Goal: Task Accomplishment & Management: Use online tool/utility

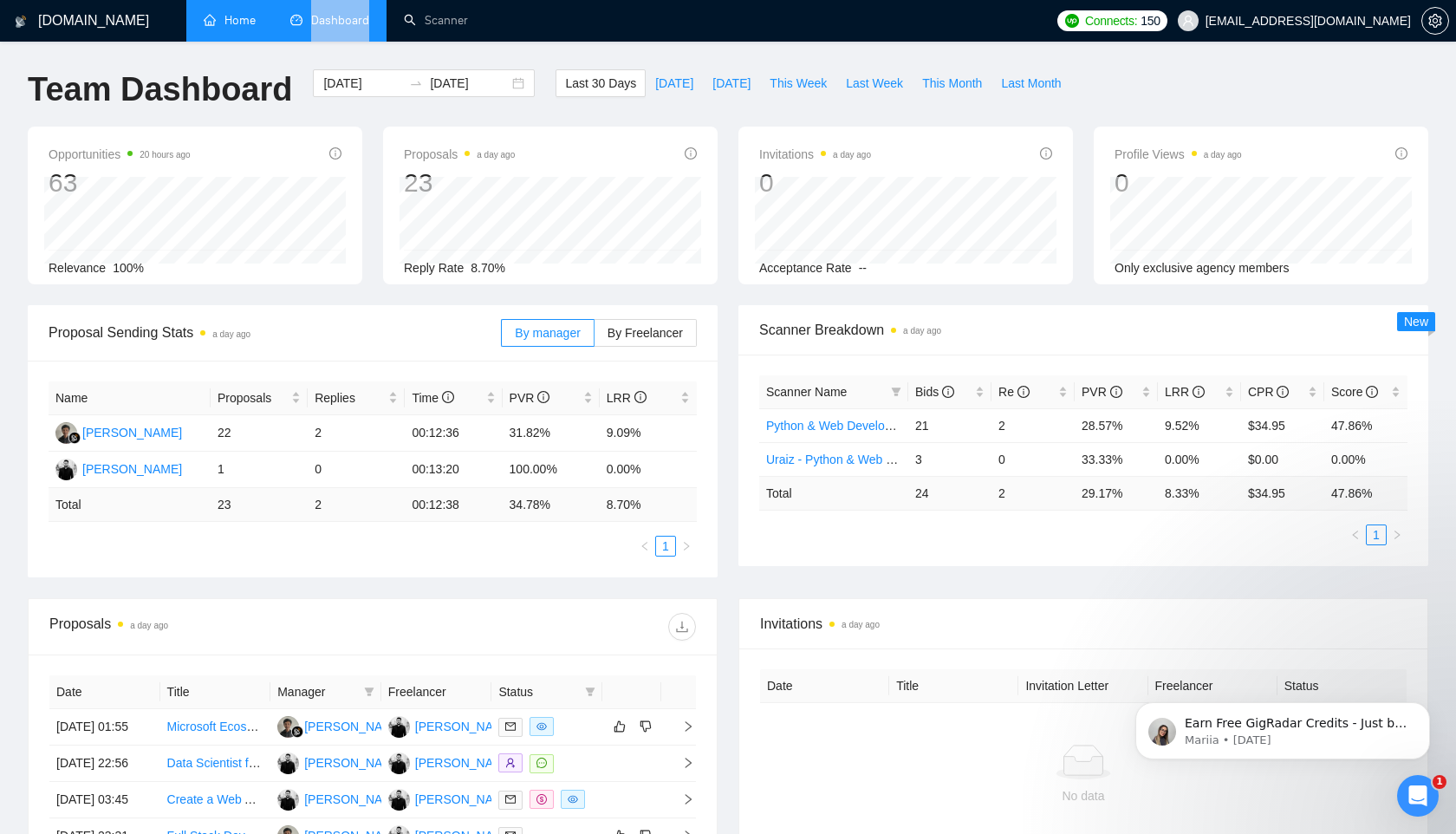
click at [220, 28] on link "Home" at bounding box center [229, 20] width 52 height 14
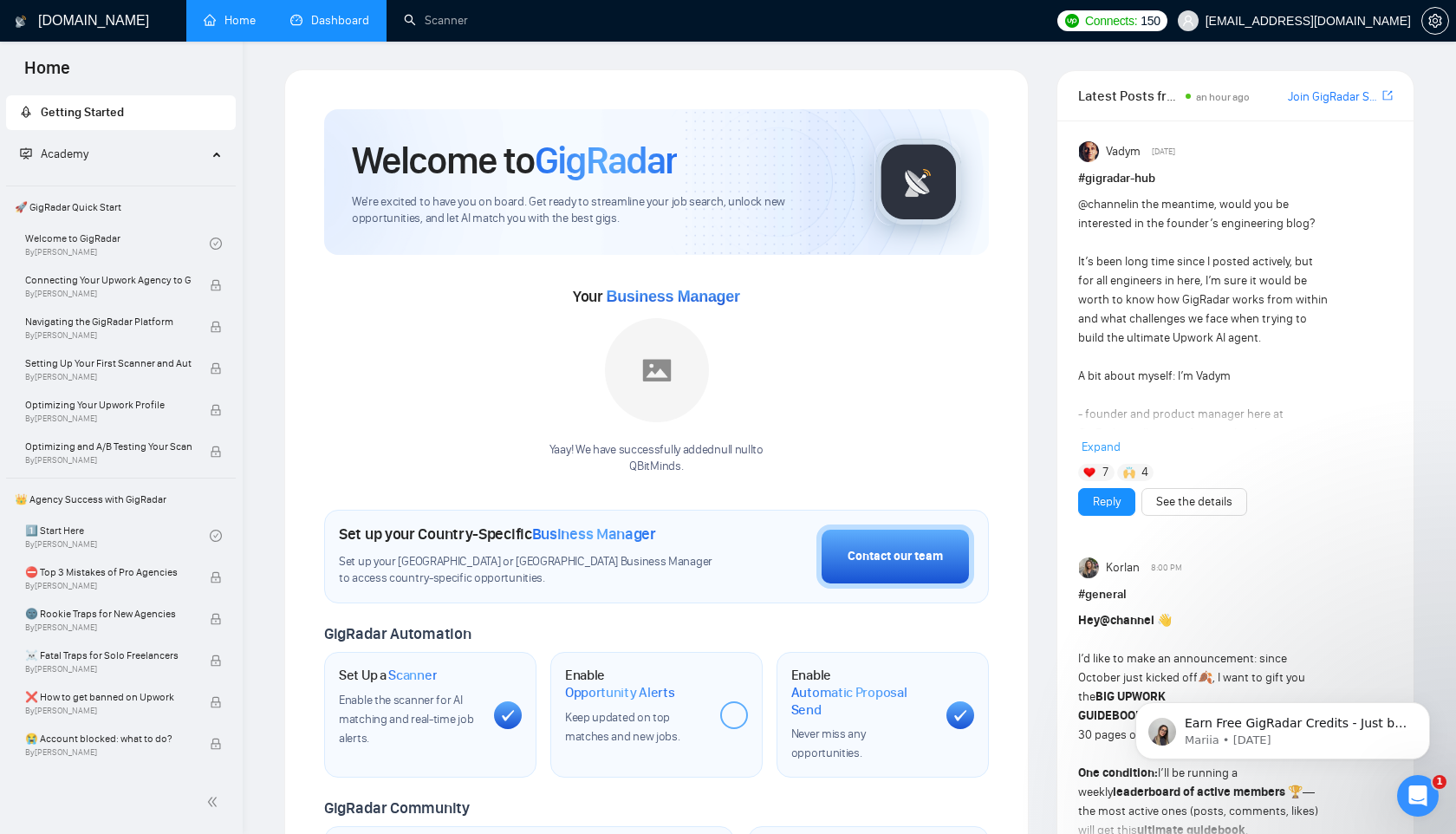
click at [351, 28] on link "Dashboard" at bounding box center [329, 20] width 79 height 14
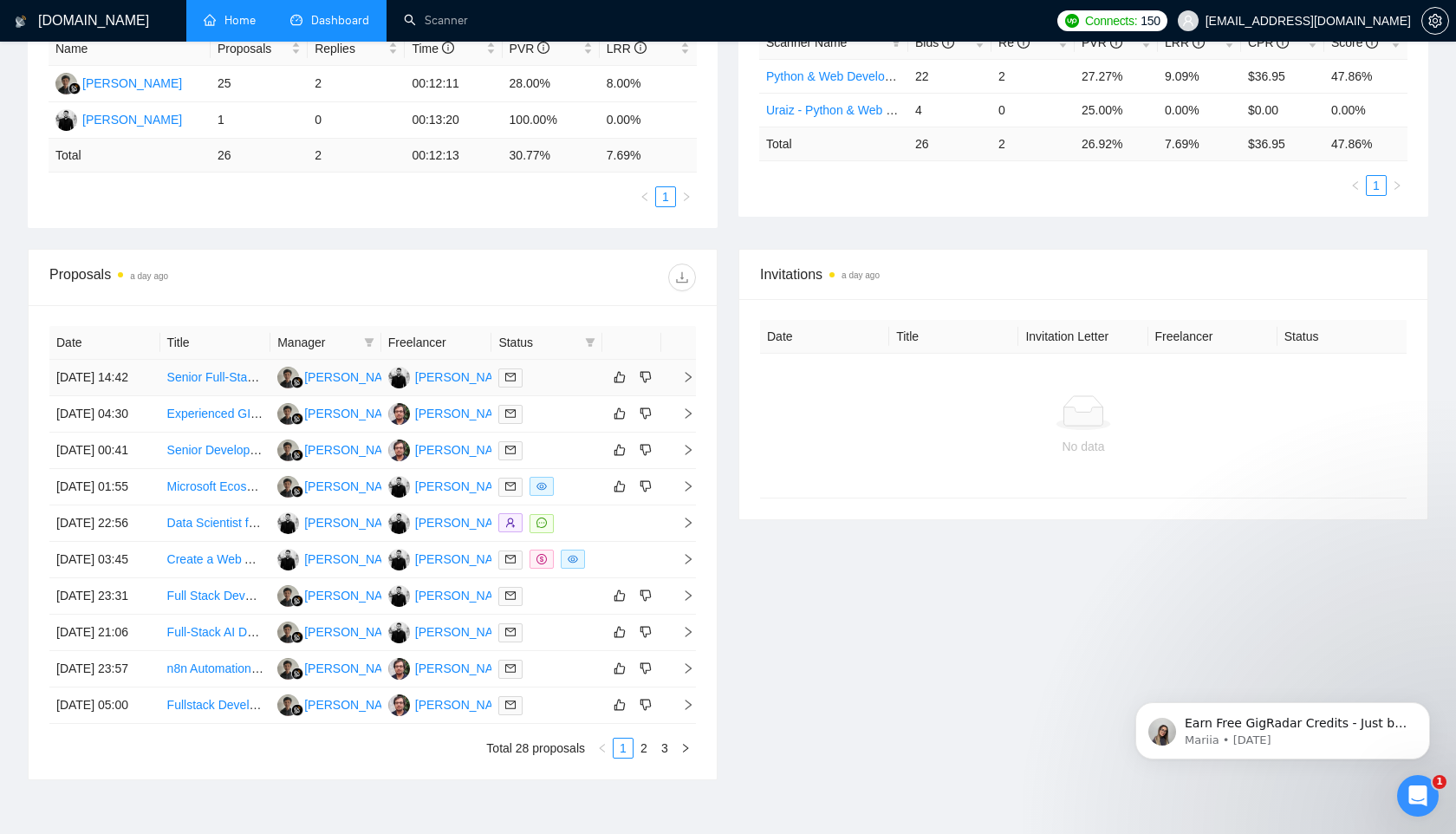
scroll to position [423, 0]
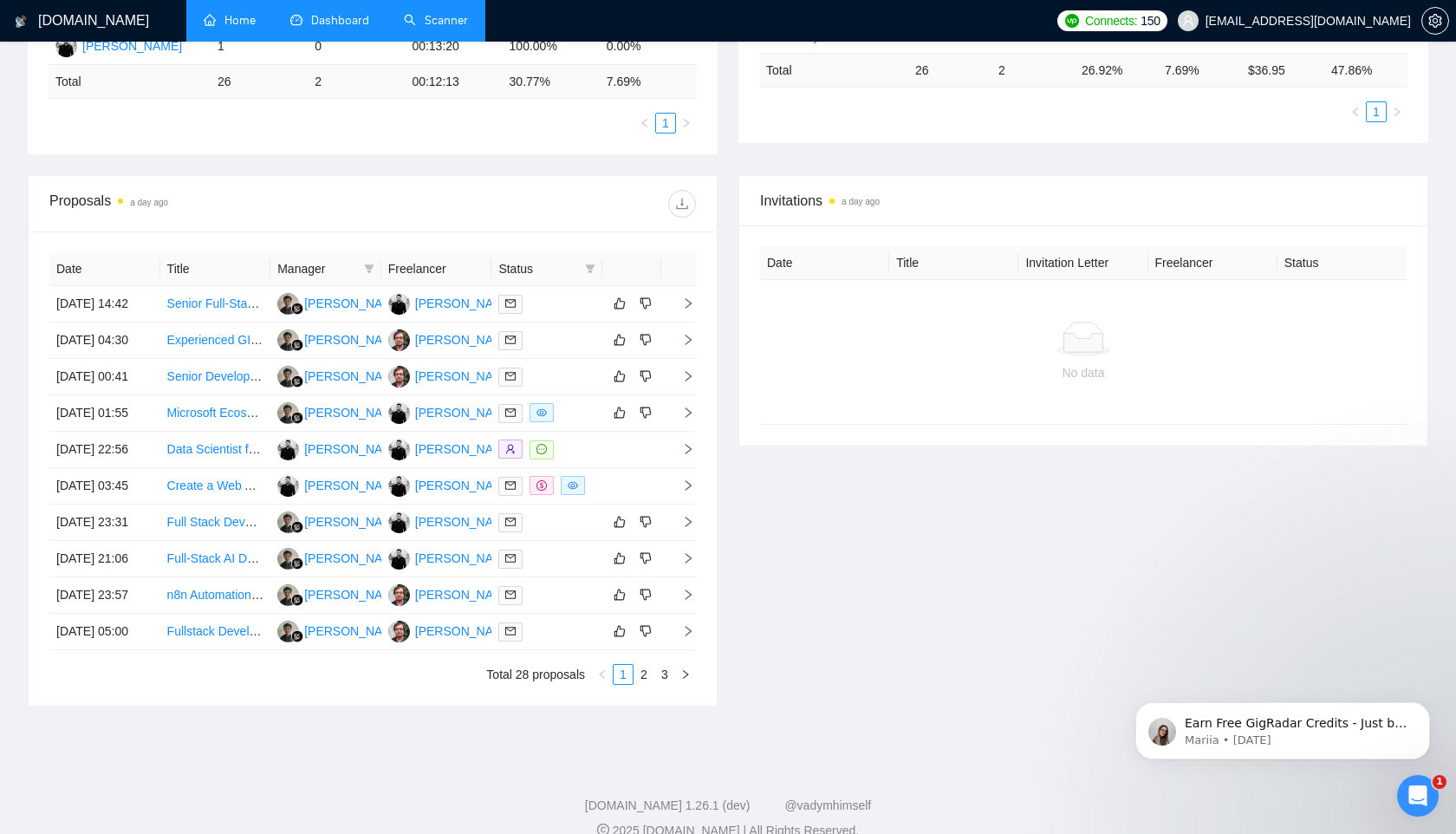
click at [440, 13] on link "Scanner" at bounding box center [435, 20] width 64 height 14
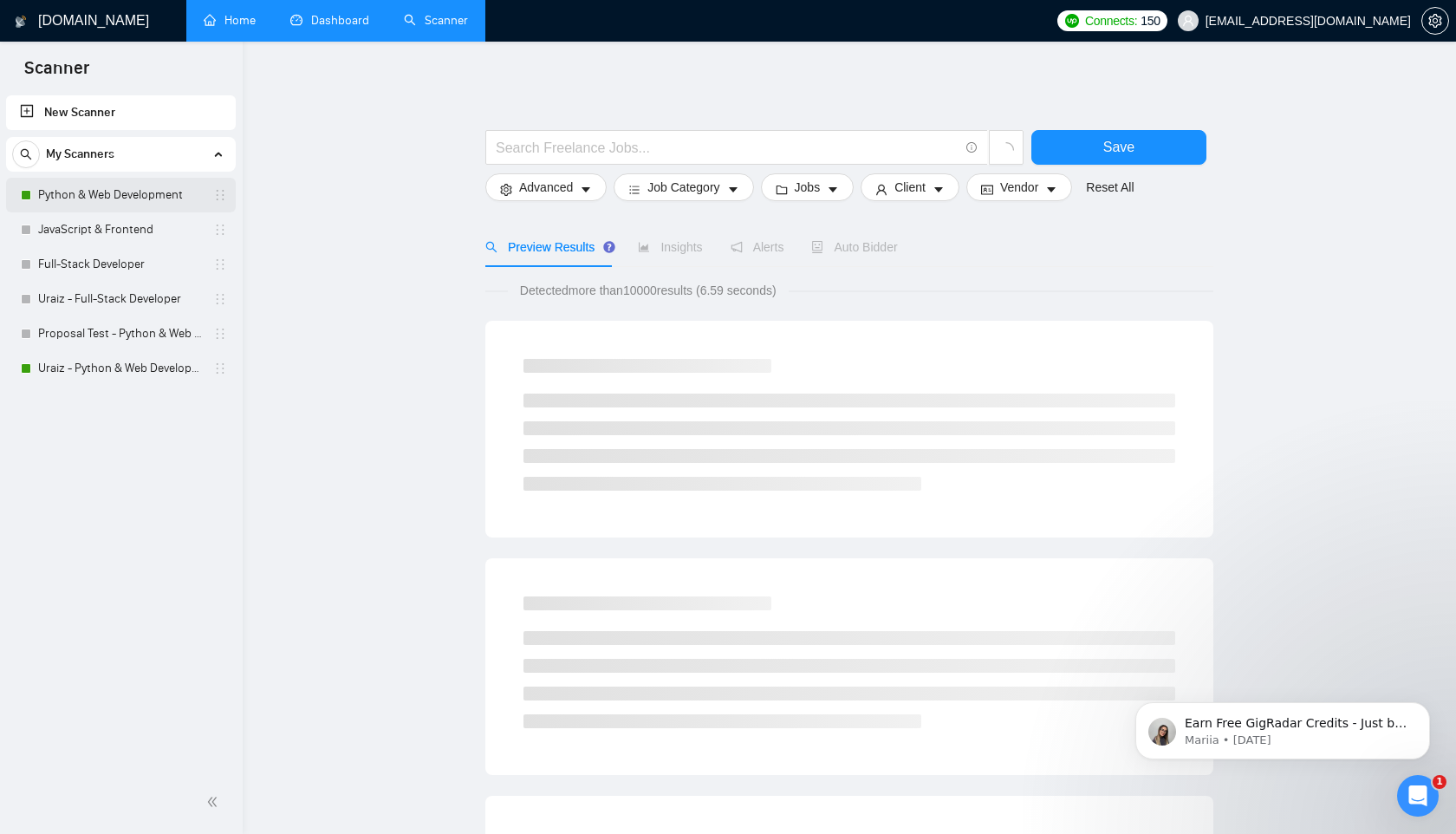
click at [114, 195] on link "Python & Web Development" at bounding box center [120, 195] width 164 height 34
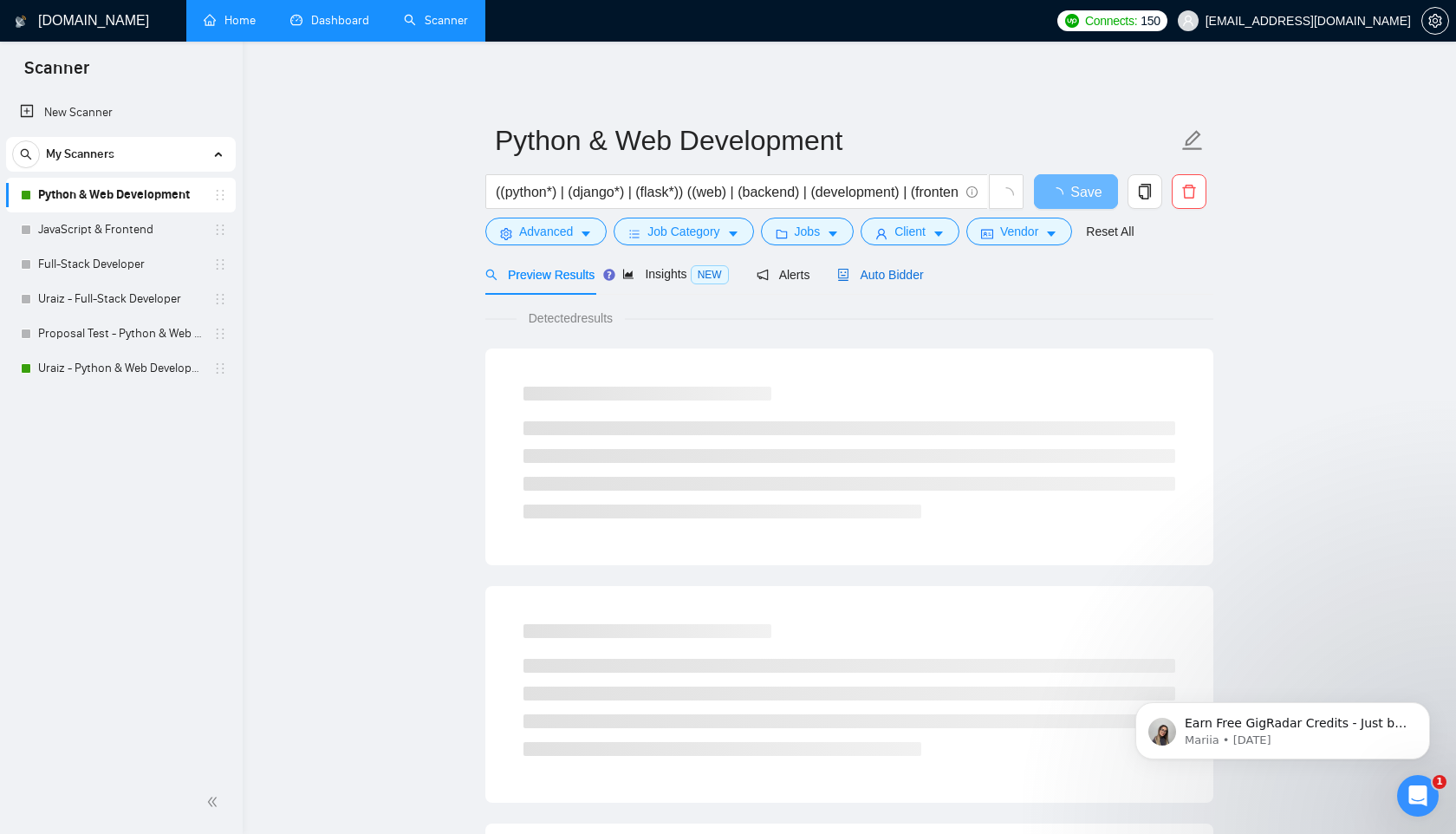
click at [902, 268] on span "Auto Bidder" at bounding box center [880, 274] width 86 height 14
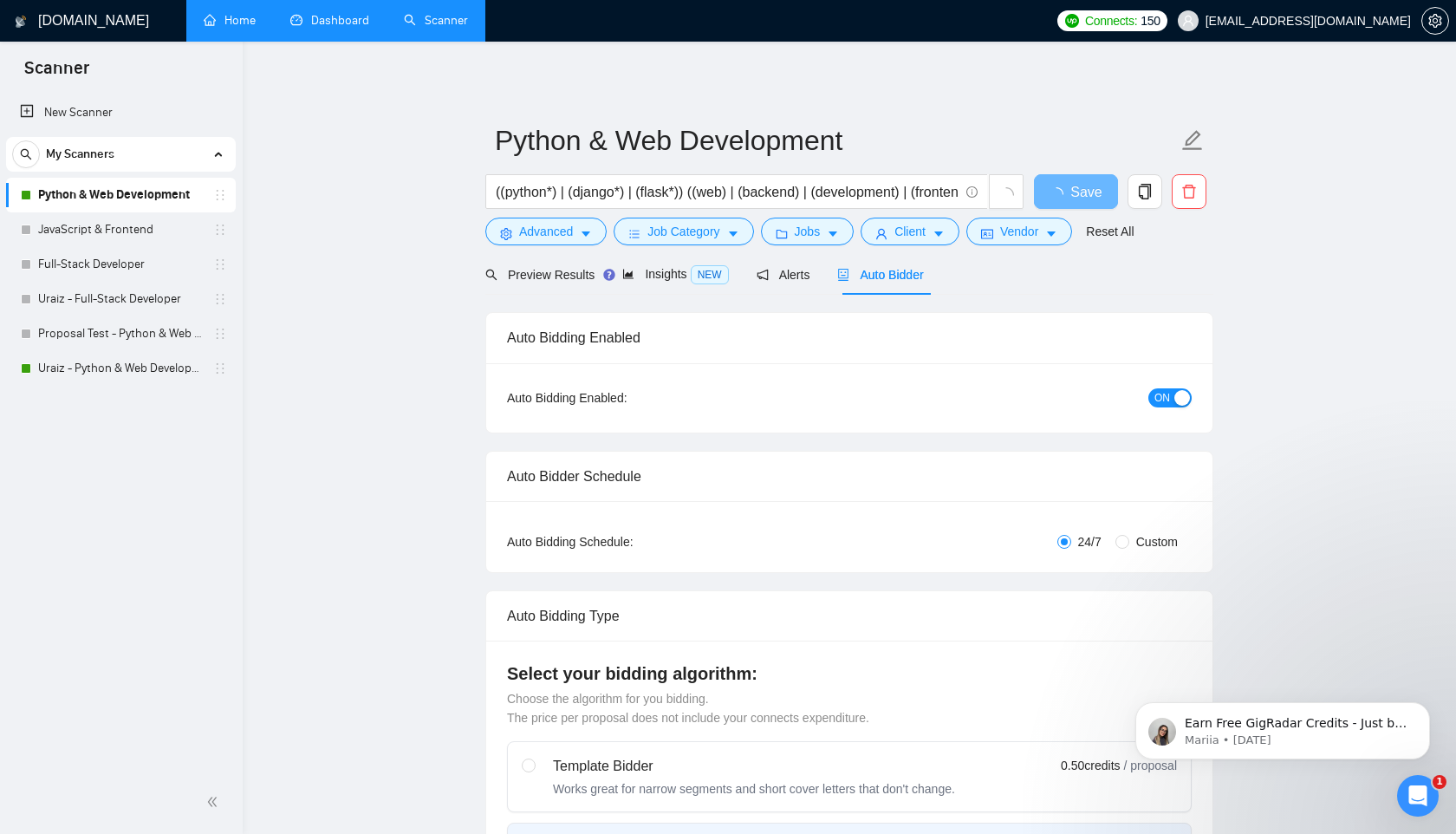
radio input "false"
radio input "true"
checkbox input "true"
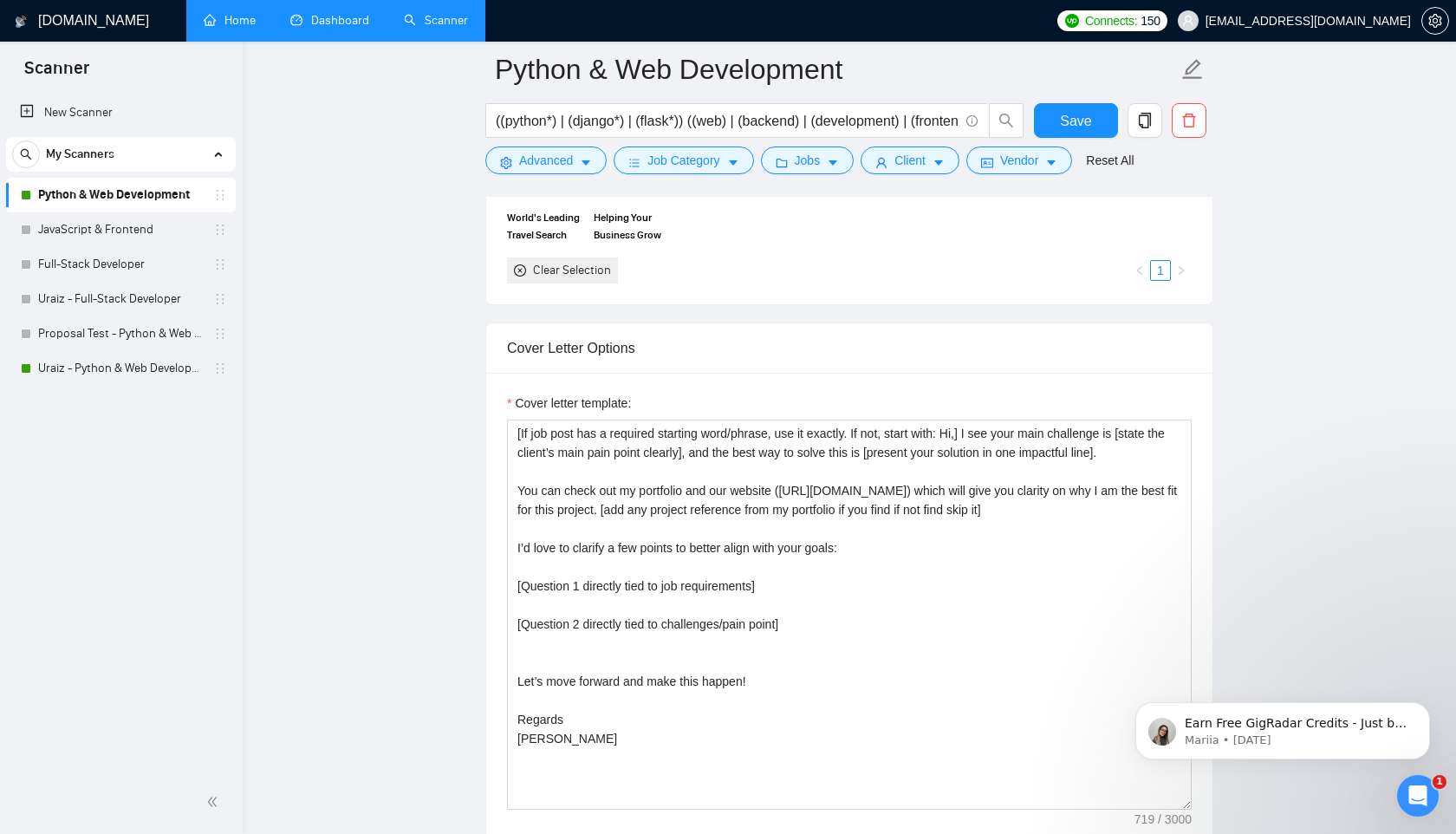
scroll to position [1777, 0]
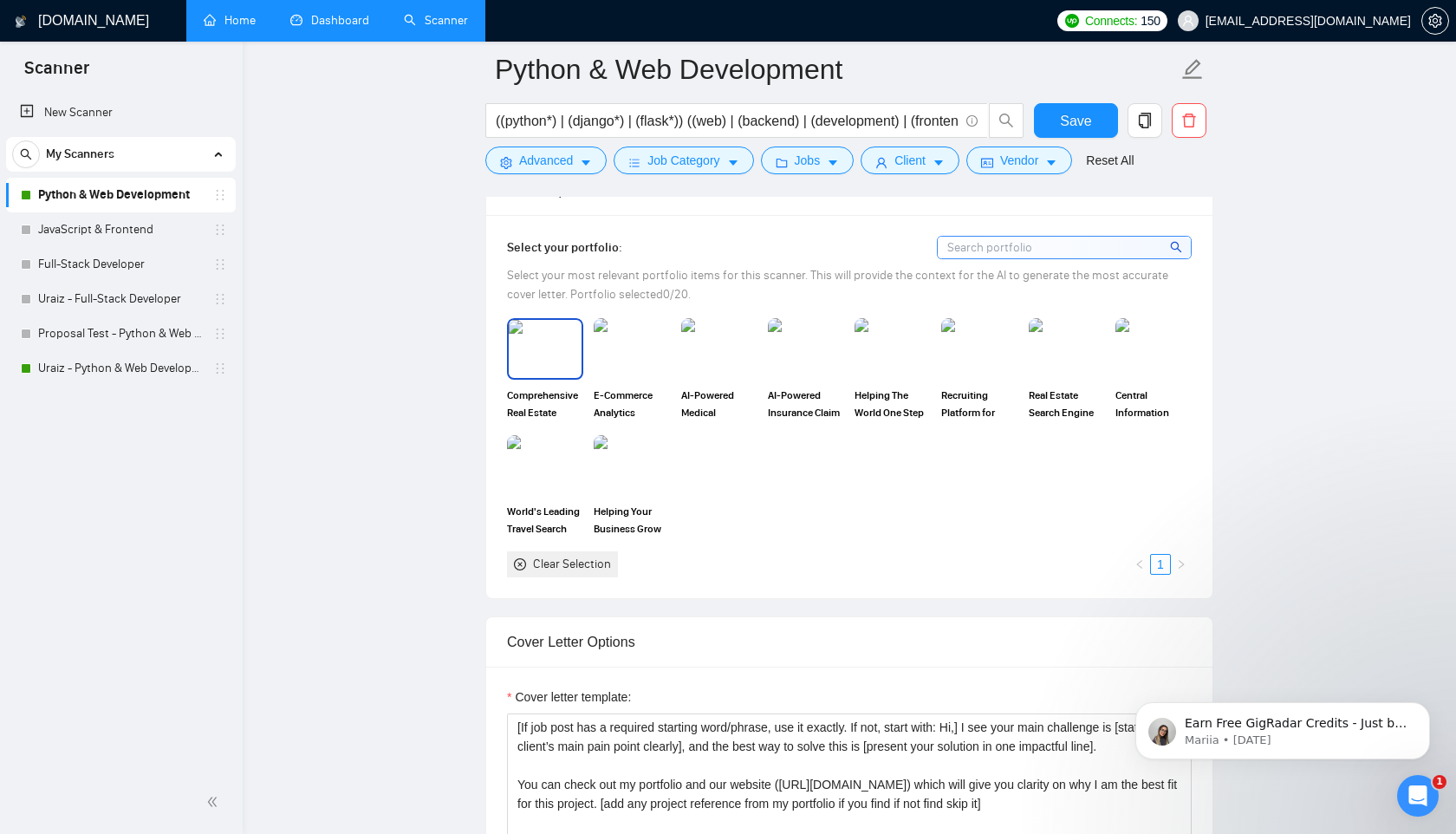
click at [575, 377] on img at bounding box center [545, 349] width 73 height 57
click at [622, 377] on img at bounding box center [631, 349] width 73 height 57
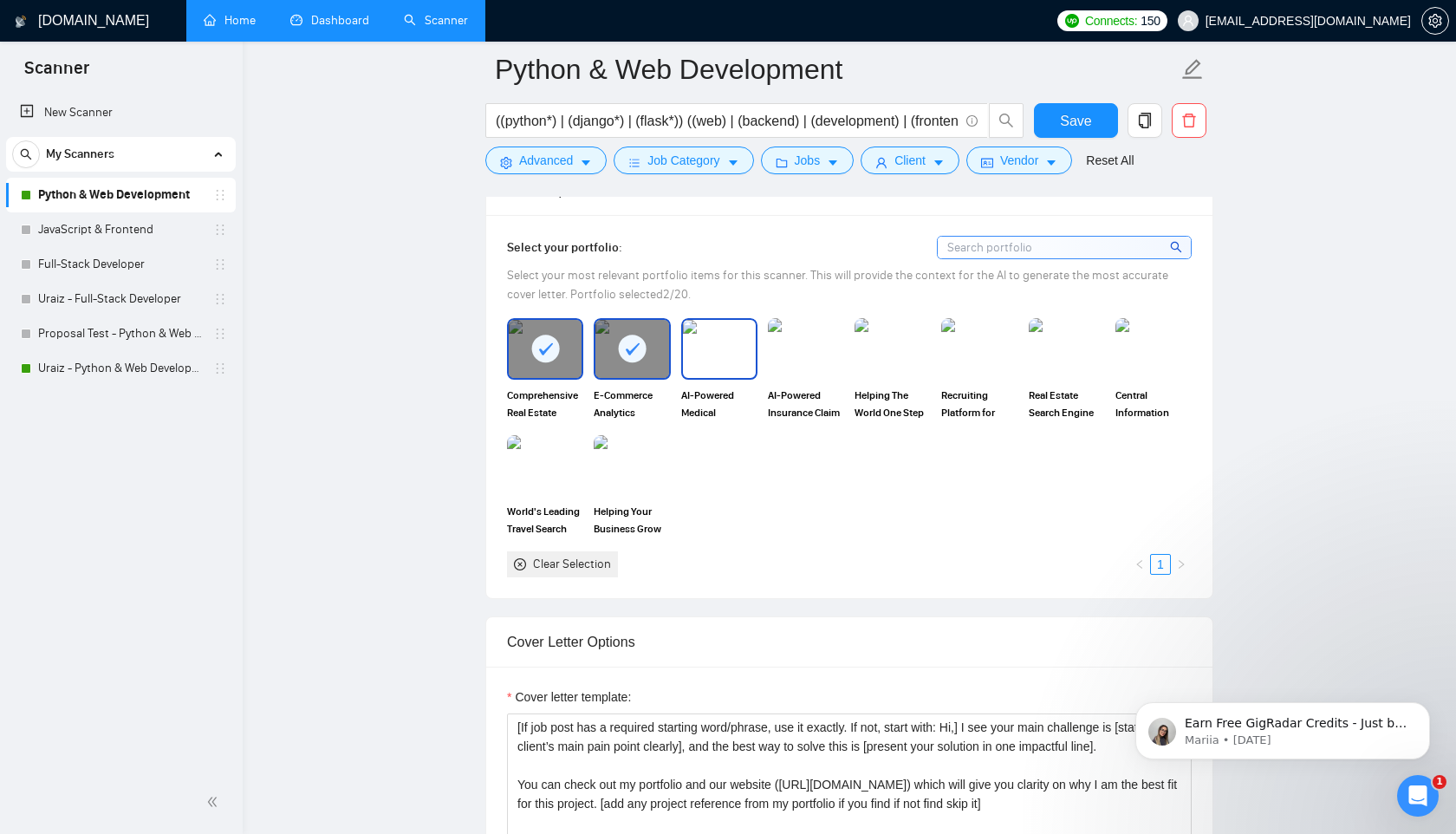
click at [713, 377] on img at bounding box center [719, 349] width 73 height 57
click at [808, 372] on img at bounding box center [806, 349] width 73 height 57
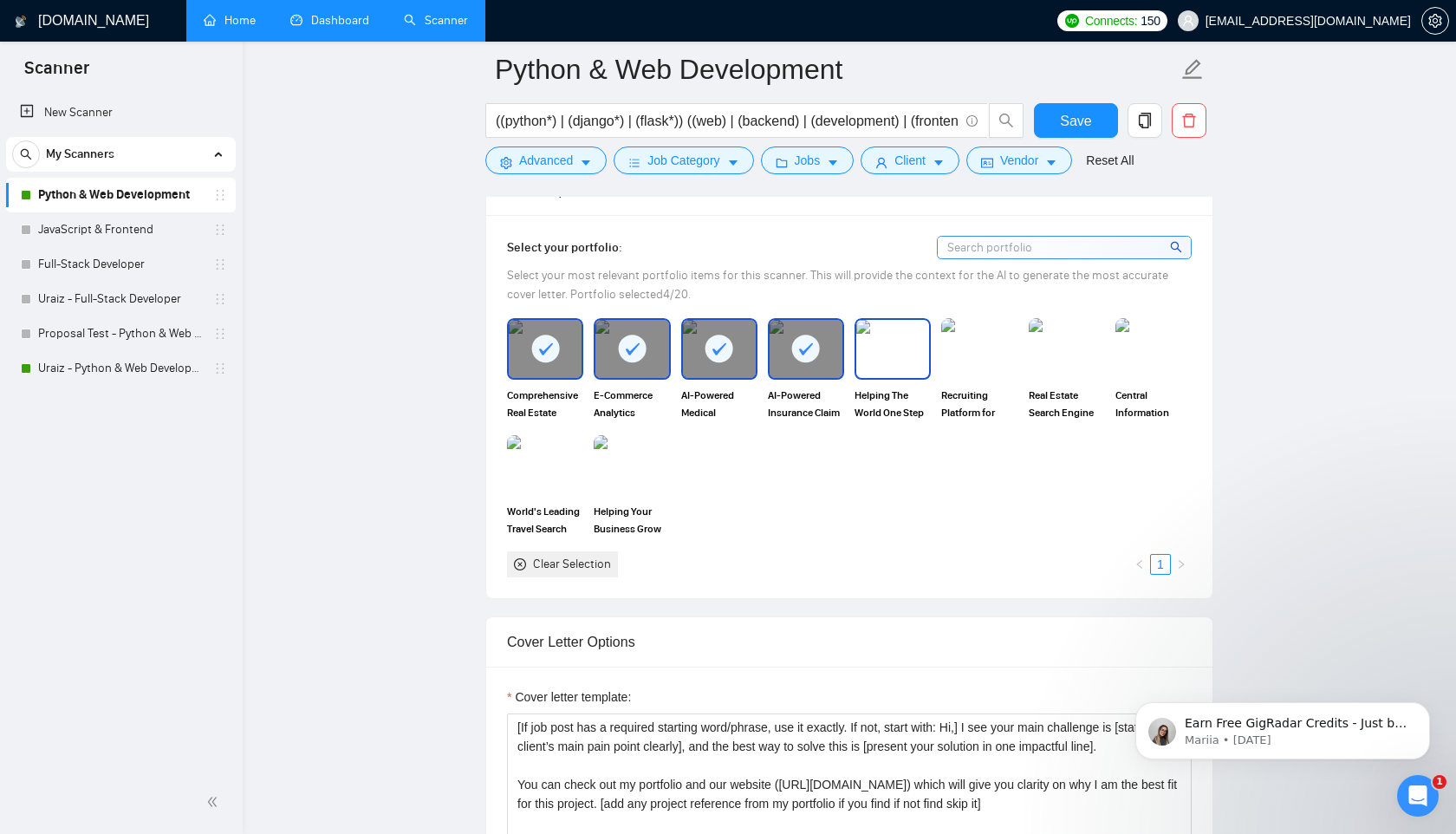
click at [886, 372] on img at bounding box center [893, 349] width 73 height 57
click at [973, 371] on img at bounding box center [979, 349] width 73 height 57
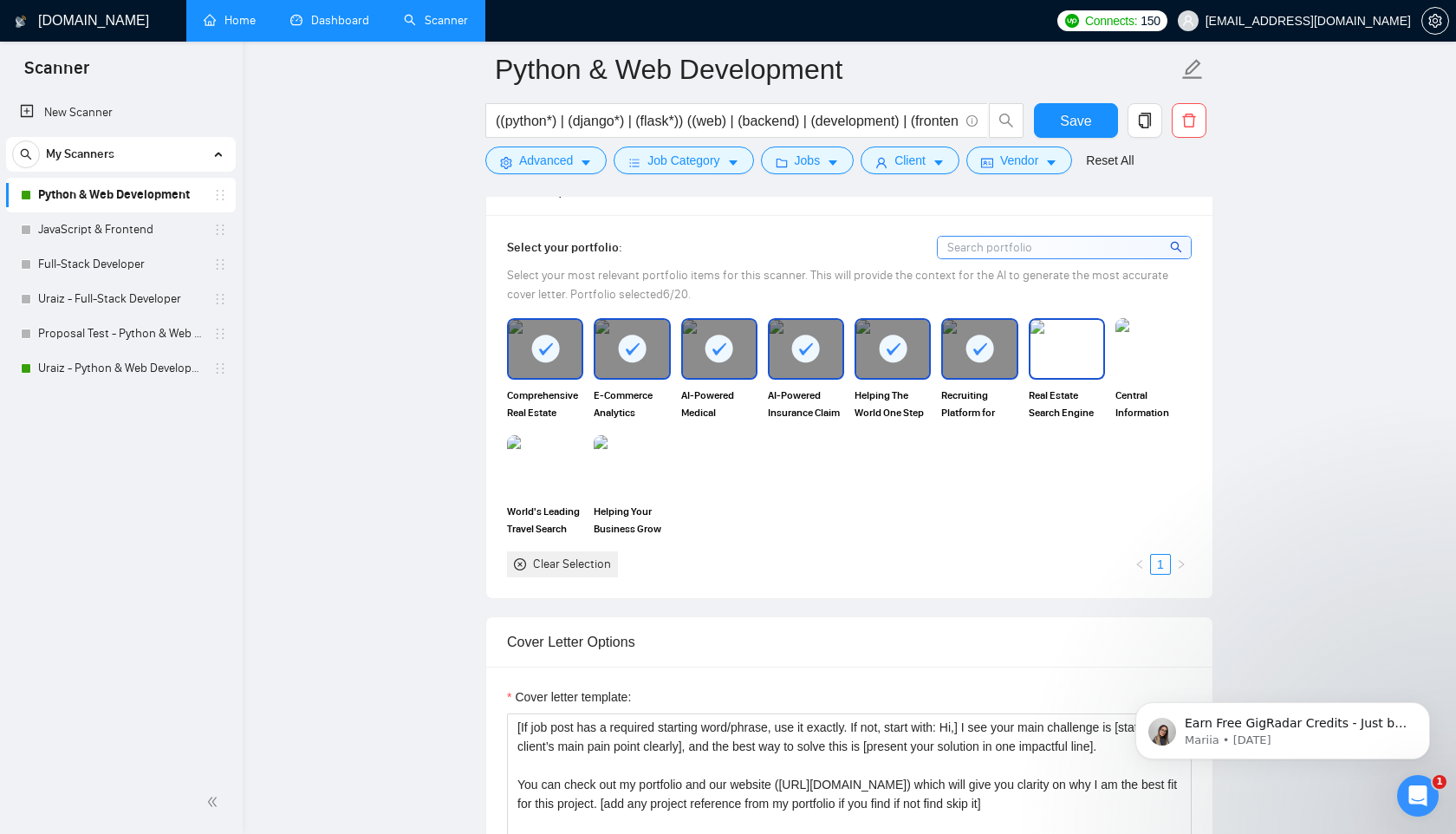
click at [1064, 371] on img at bounding box center [1066, 349] width 73 height 57
click at [1152, 371] on img at bounding box center [1153, 349] width 73 height 57
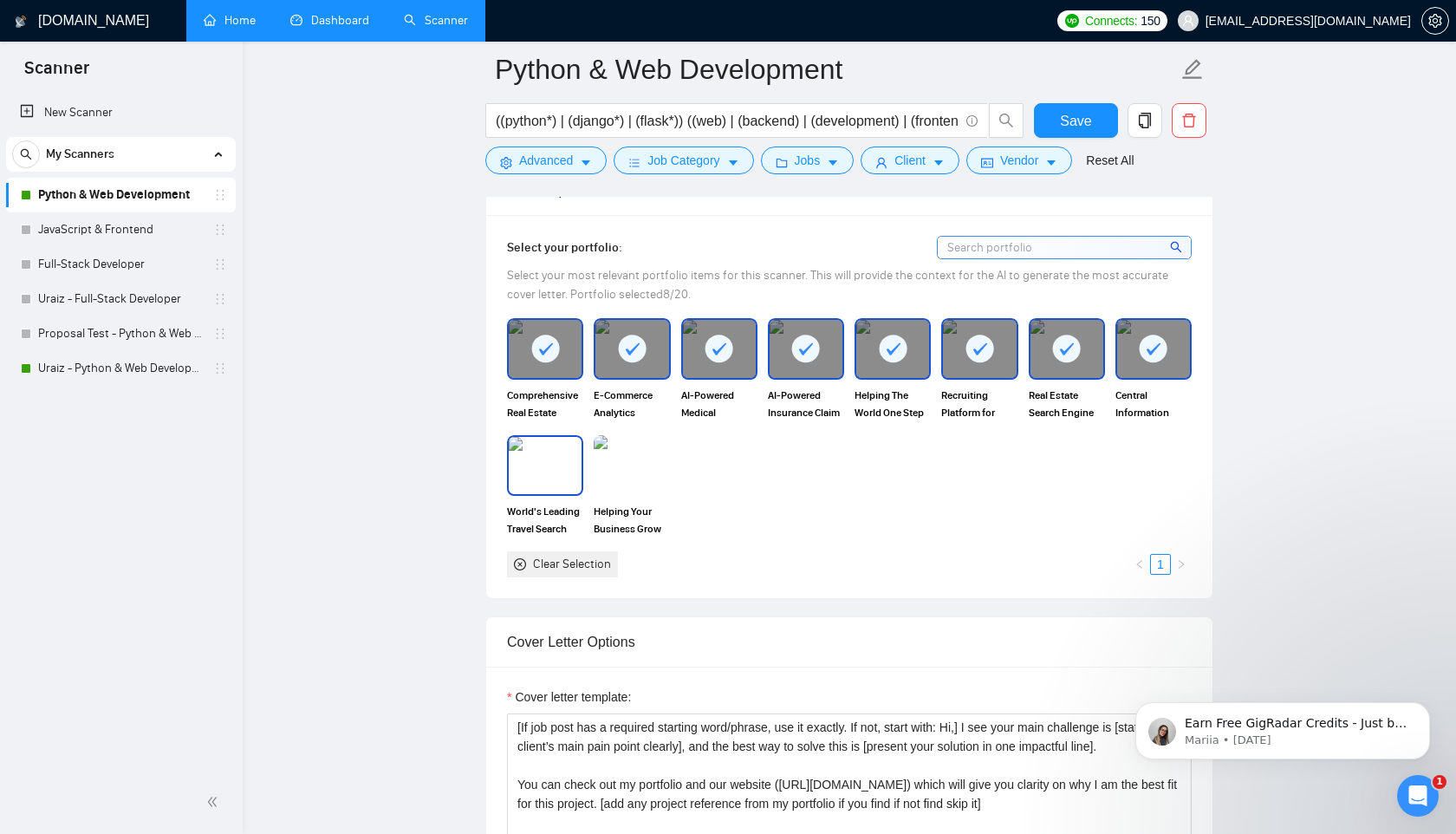
click at [538, 494] on img at bounding box center [545, 465] width 73 height 57
click at [639, 494] on img at bounding box center [631, 465] width 73 height 57
click at [1058, 130] on button "Save" at bounding box center [1076, 120] width 84 height 34
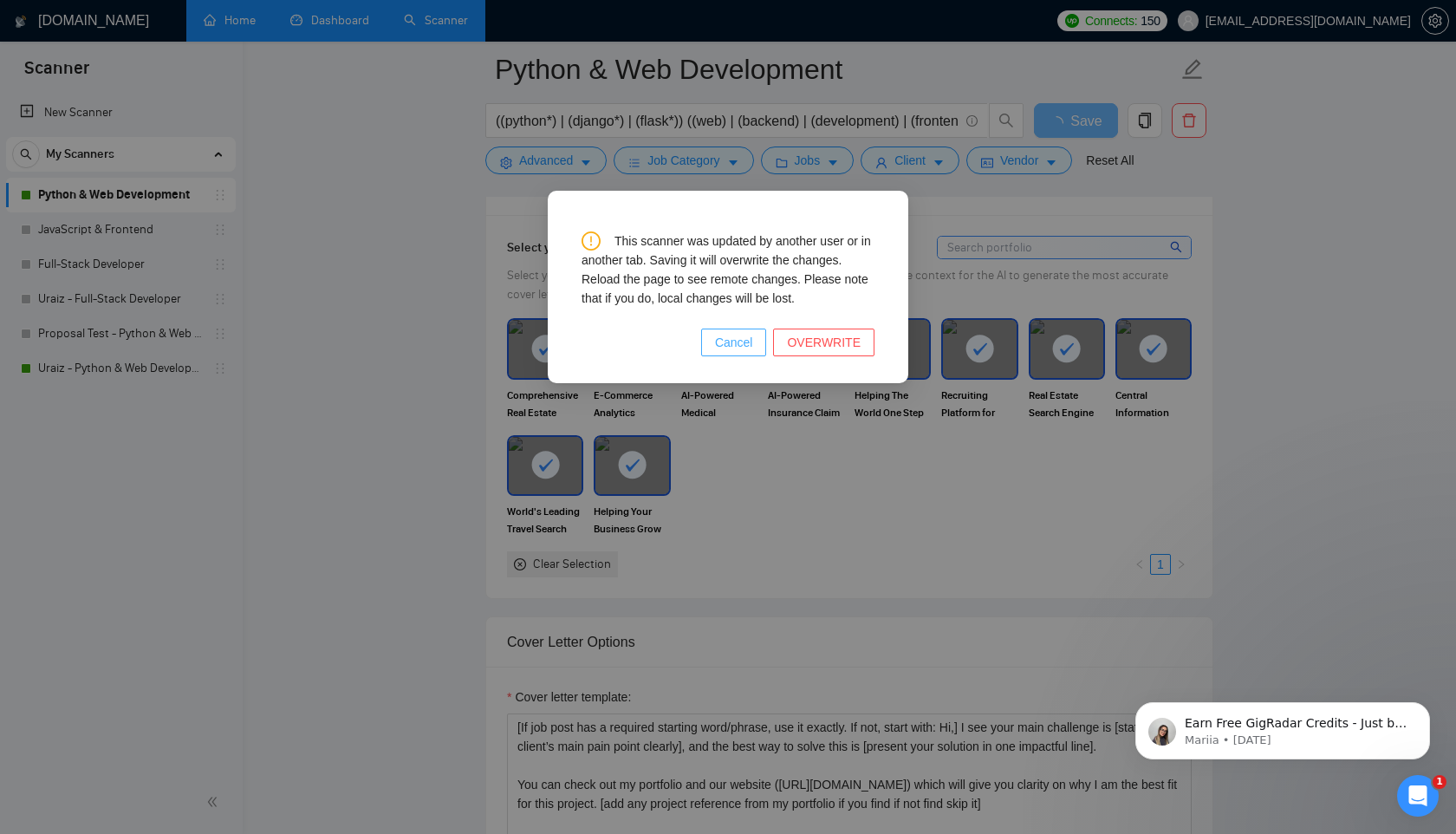
click at [740, 340] on span "Cancel" at bounding box center [734, 342] width 38 height 19
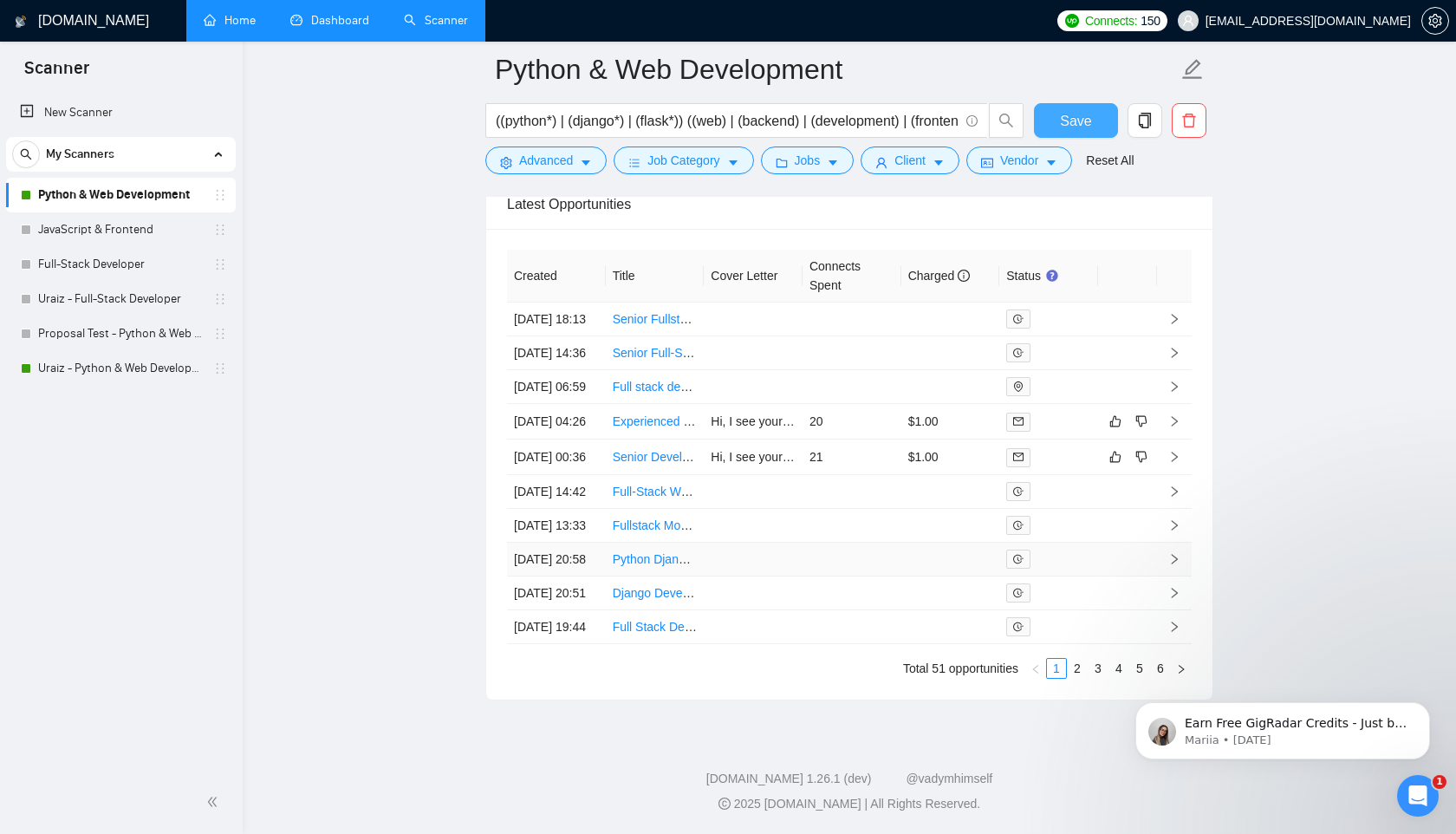
scroll to position [4787, 0]
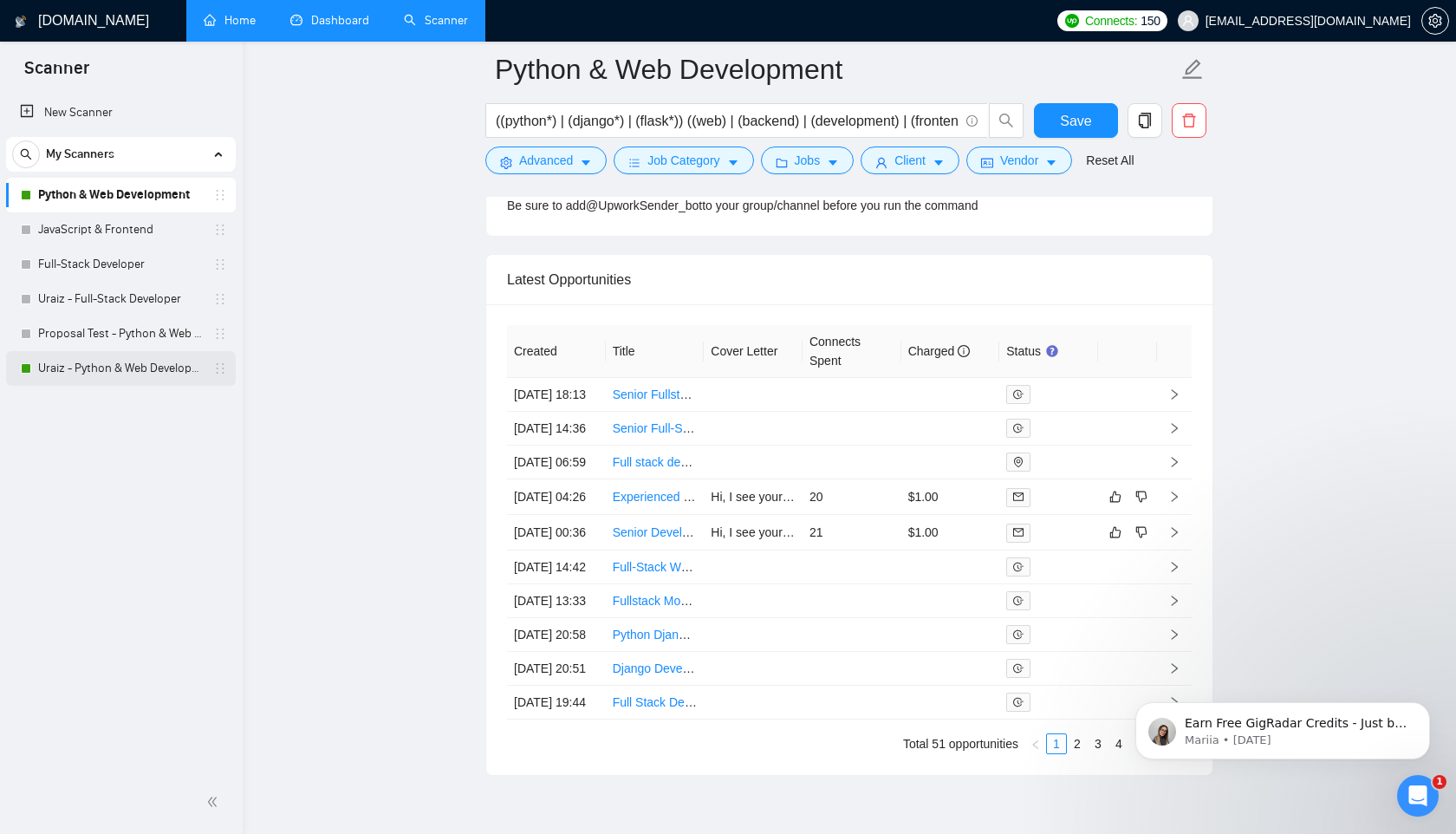
click at [106, 367] on link "Uraiz - Python & Web Development" at bounding box center [120, 369] width 164 height 34
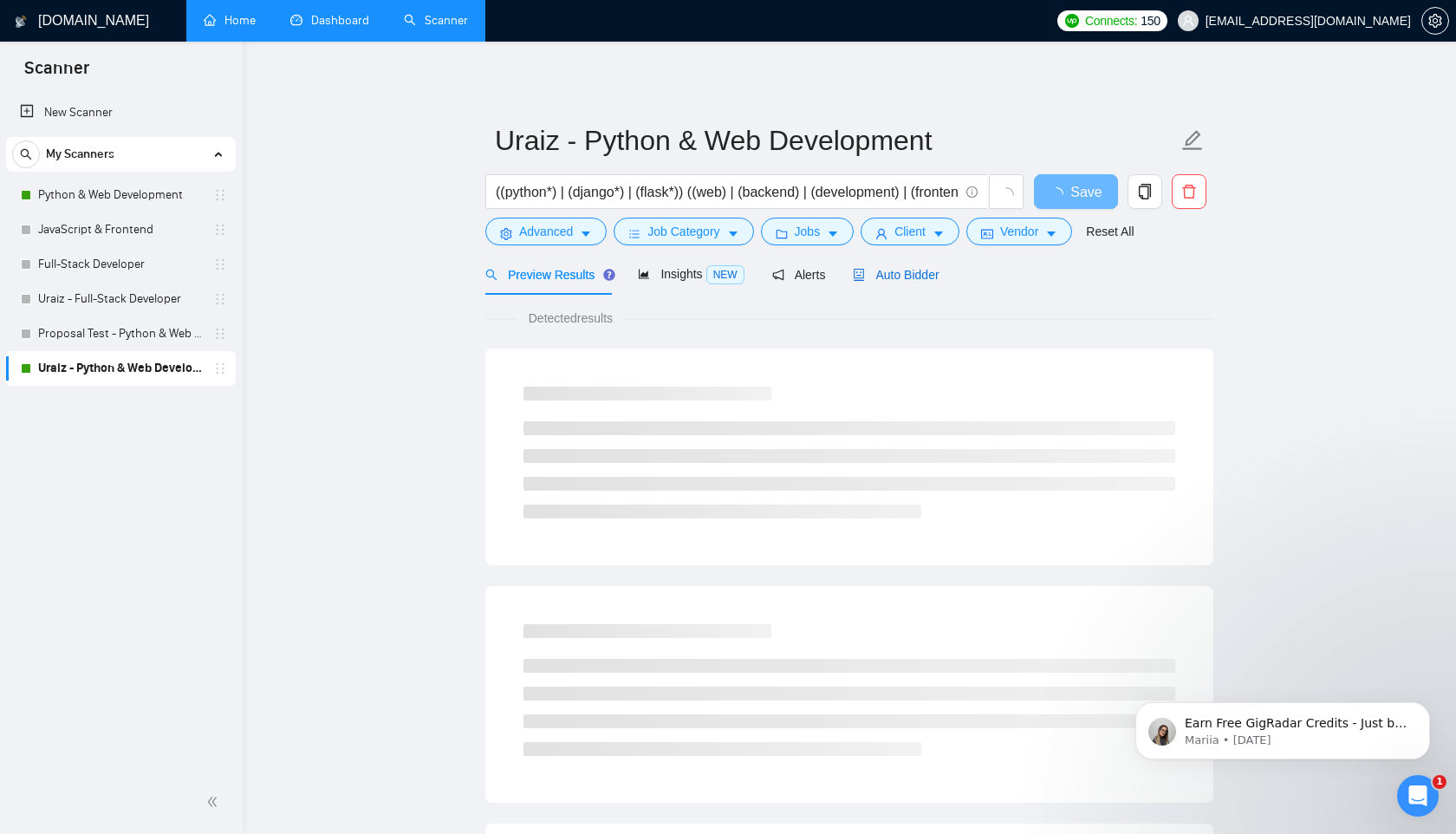
click at [904, 272] on span "Auto Bidder" at bounding box center [896, 274] width 86 height 14
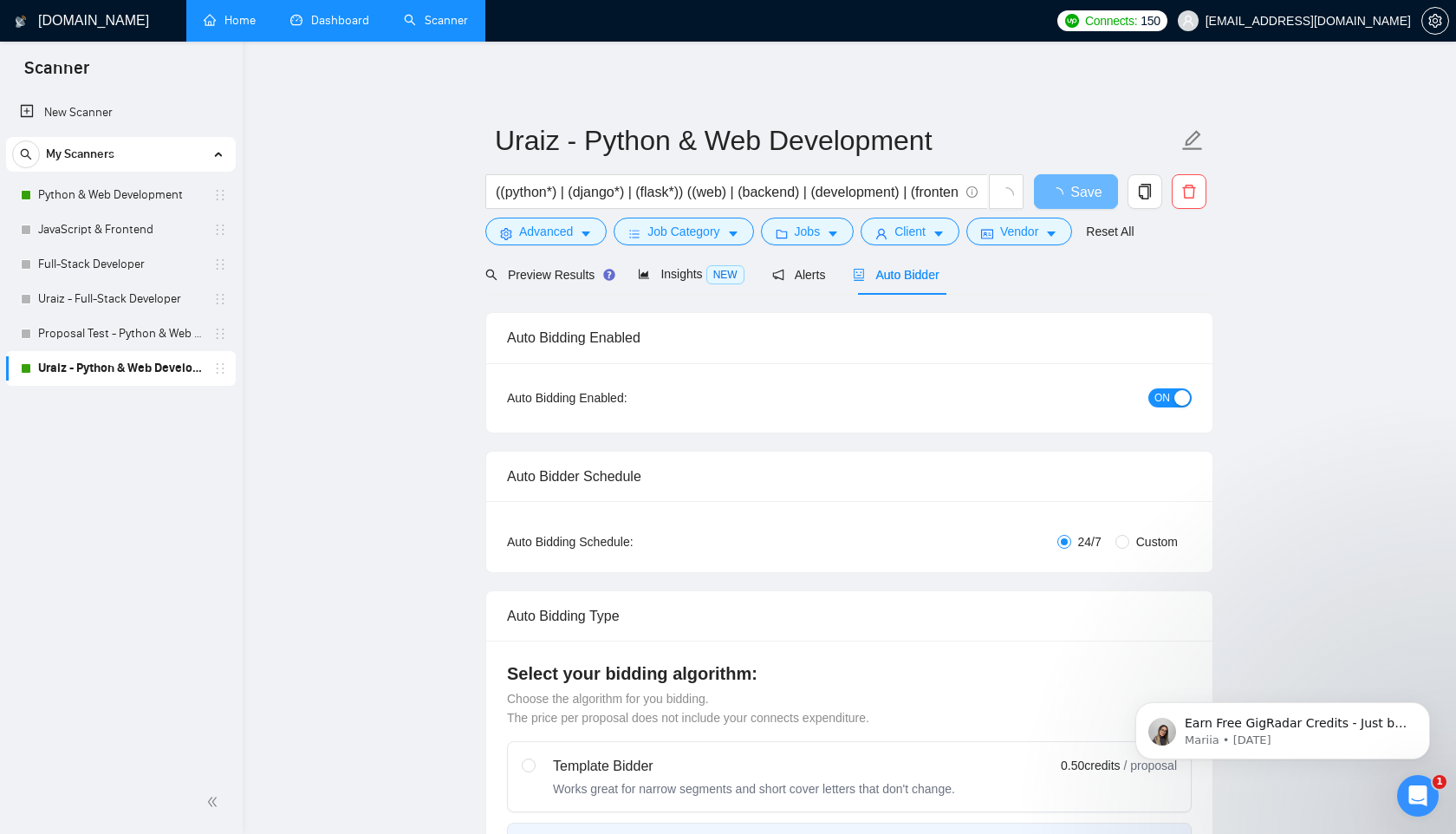
radio input "false"
radio input "true"
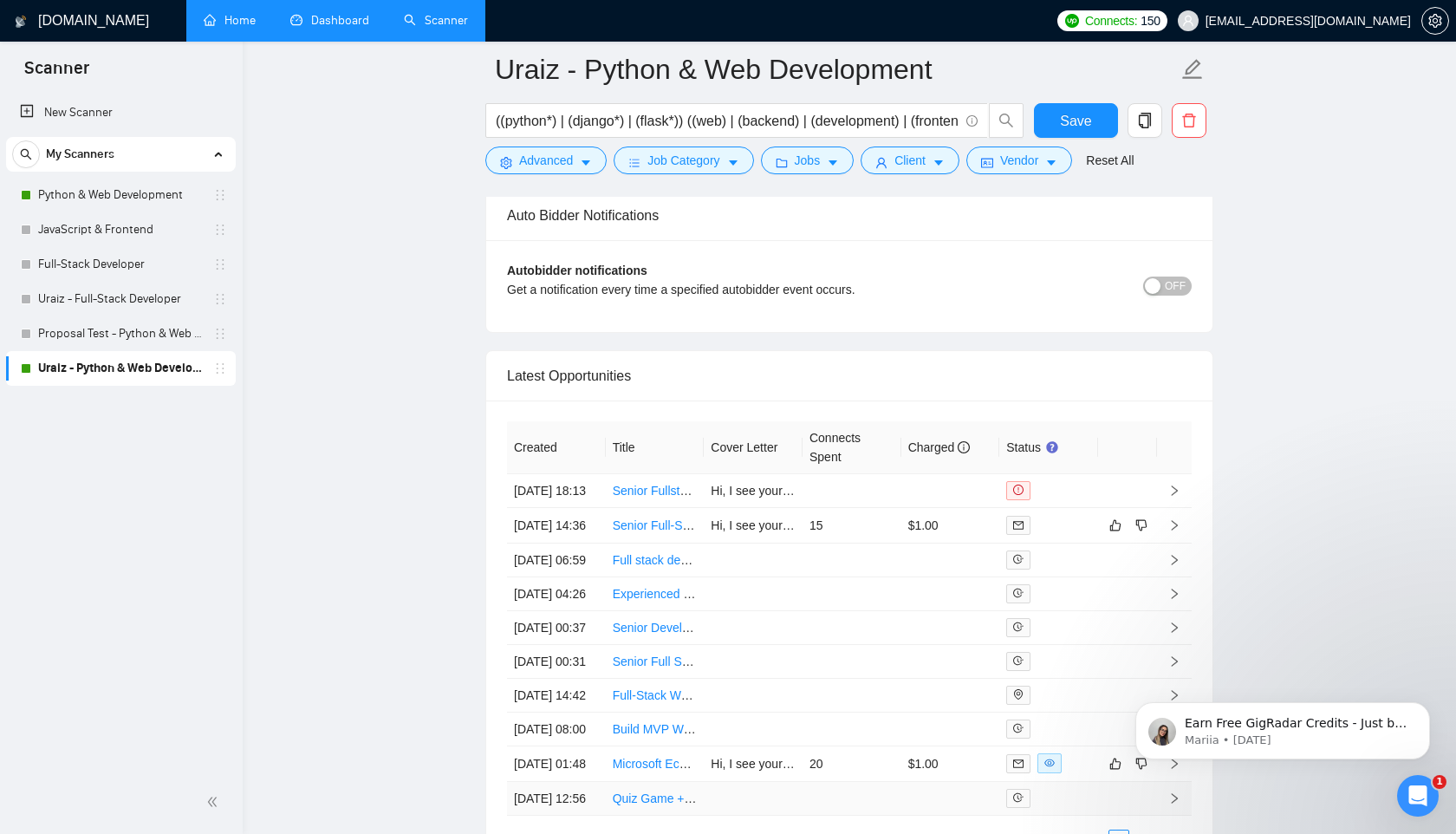
scroll to position [4238, 0]
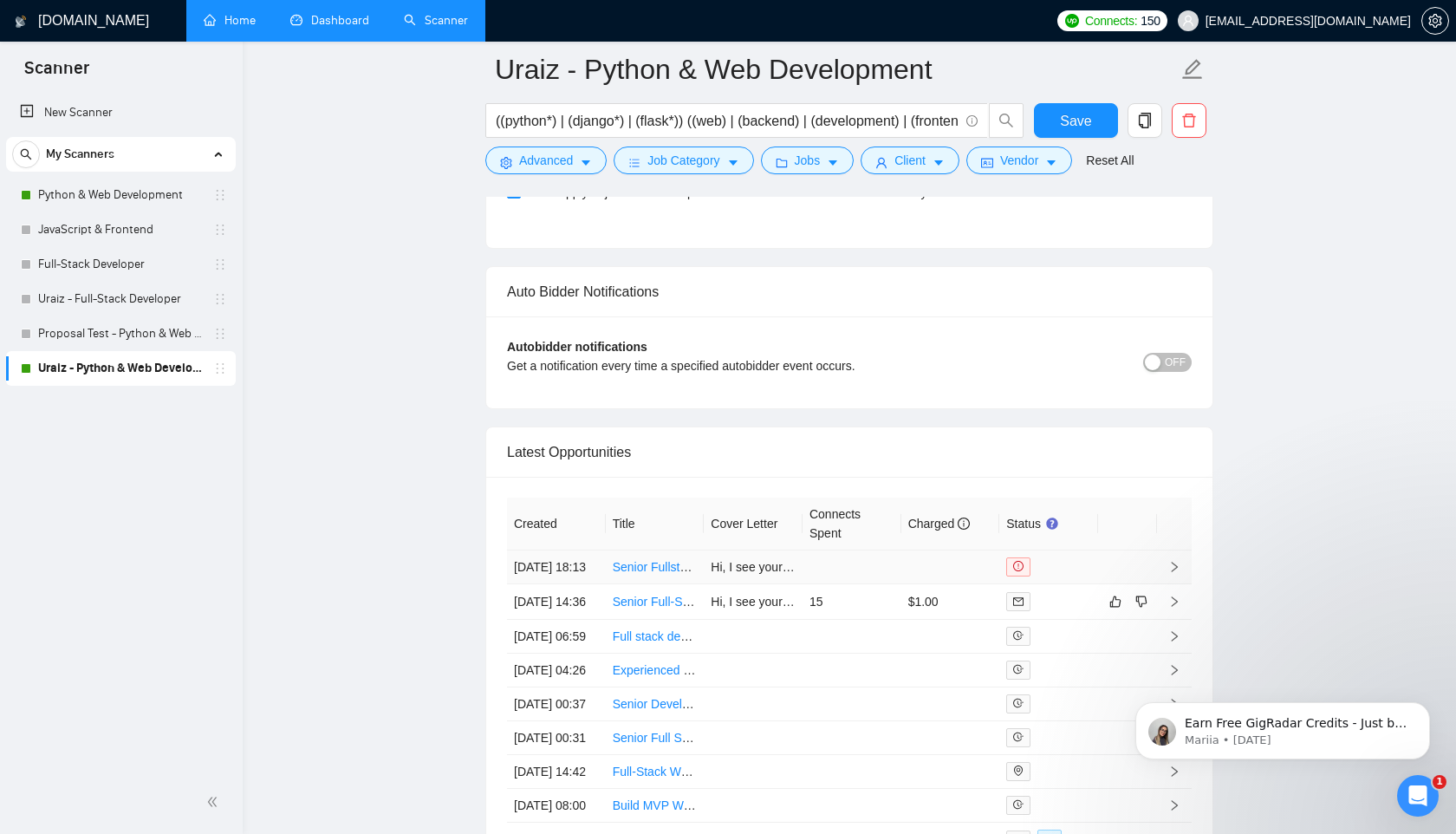
click at [665, 573] on link "Senior Fullstack Developer" at bounding box center [686, 567] width 145 height 14
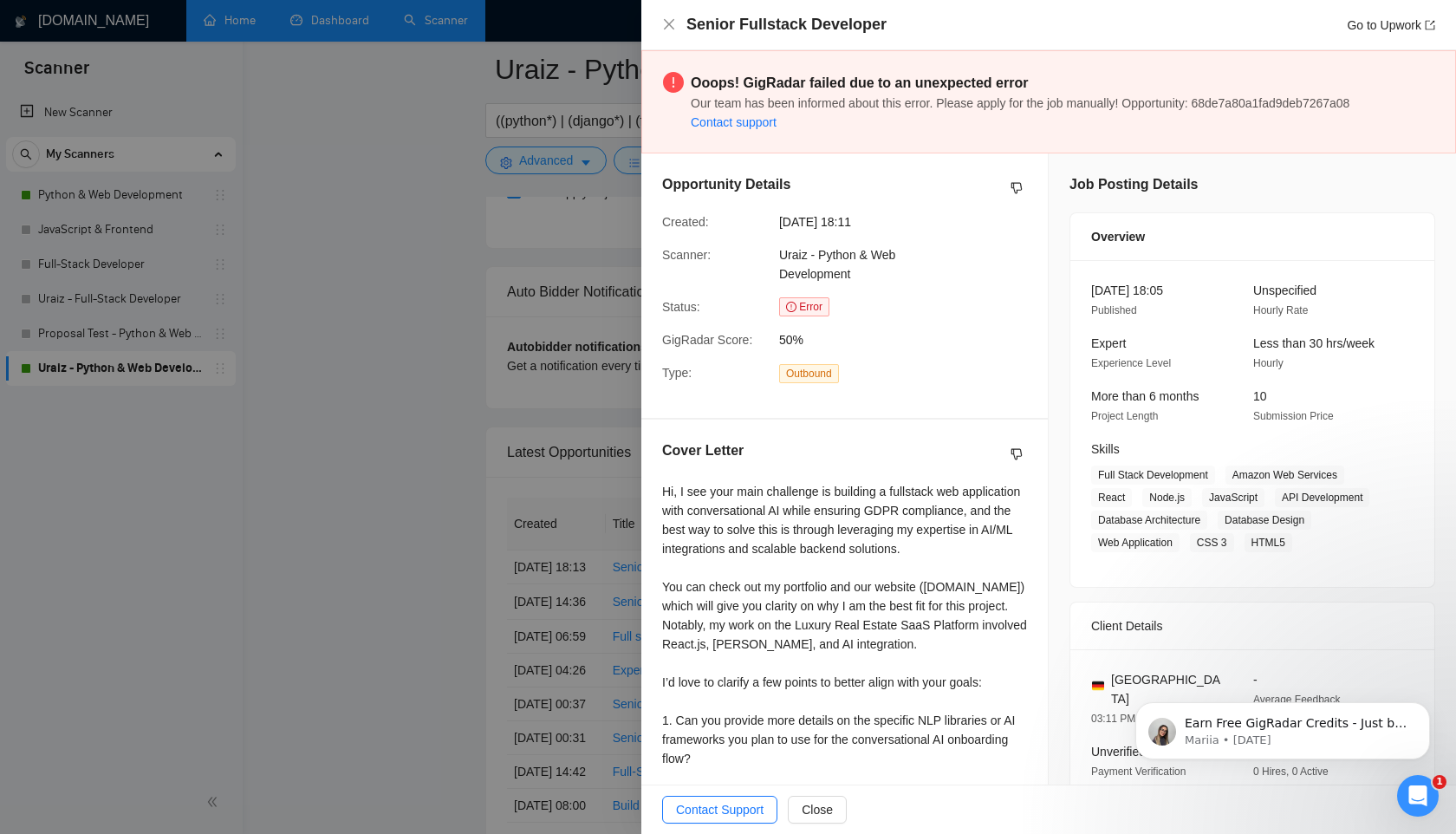
click at [435, 77] on div at bounding box center [728, 417] width 1456 height 834
